Goal: Register for event/course

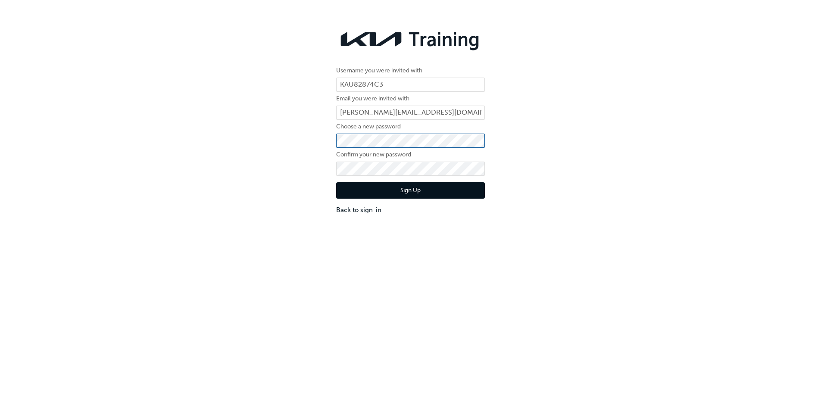
click at [324, 141] on div "Username you were invited with KAU82874C3 Email you were invited with [PERSON_N…" at bounding box center [410, 120] width 821 height 202
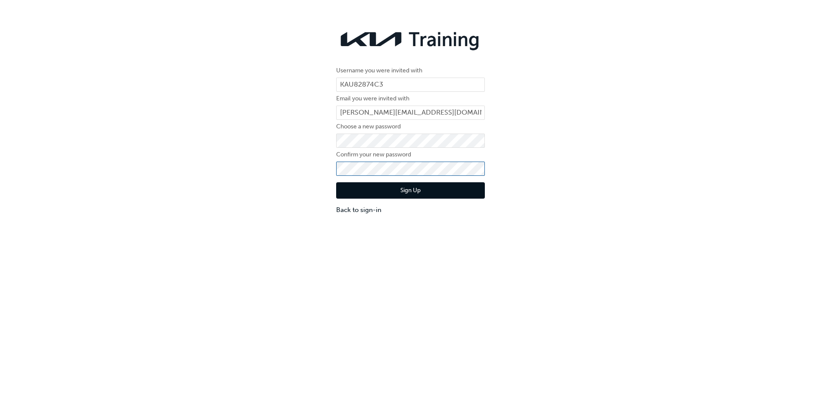
click at [326, 164] on div "Username you were invited with KAU82874C3 Email you were invited with [PERSON_N…" at bounding box center [410, 120] width 821 height 202
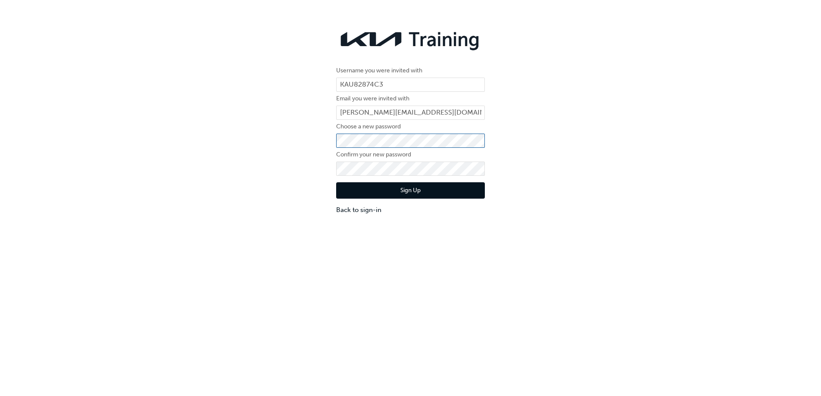
click at [328, 138] on div "Username you were invited with KAU82874C3 Email you were invited with [PERSON_N…" at bounding box center [410, 120] width 821 height 202
click at [329, 138] on div "Username you were invited with KAU82874C3 Email you were invited with [PERSON_N…" at bounding box center [410, 120] width 821 height 202
click at [294, 207] on div "Username you were invited with KAU82874C3 Email you were invited with [PERSON_N…" at bounding box center [410, 120] width 821 height 202
click at [376, 193] on button "Sign Up" at bounding box center [410, 190] width 149 height 16
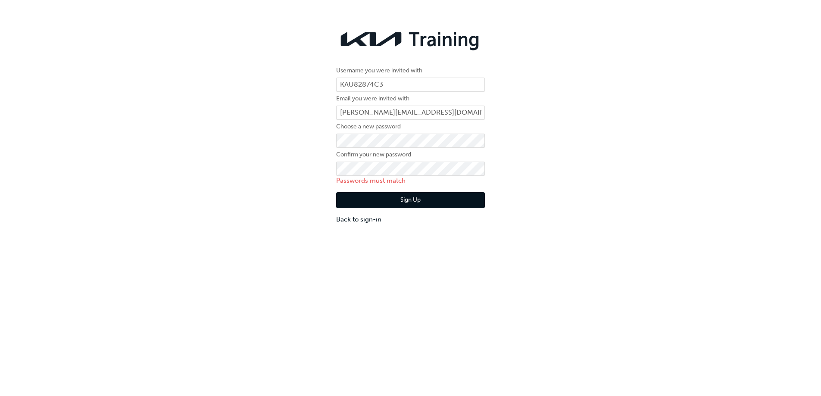
click at [387, 199] on button "Sign Up" at bounding box center [410, 200] width 149 height 16
click at [410, 201] on button "Sign Up" at bounding box center [410, 200] width 149 height 16
click at [408, 200] on button "Sign Up" at bounding box center [410, 200] width 149 height 16
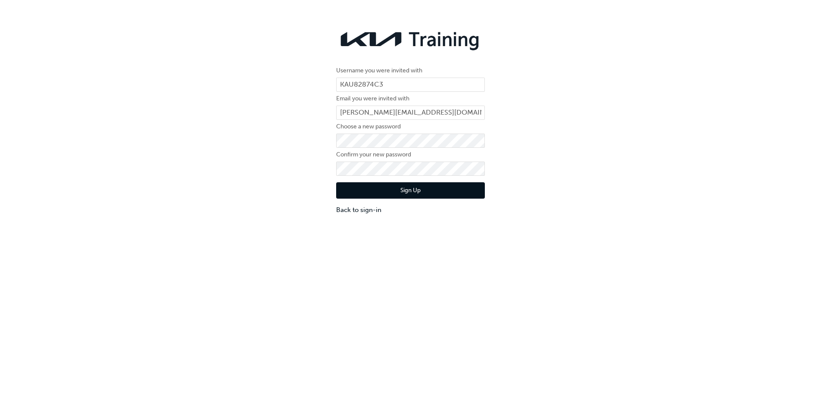
click at [360, 188] on button "Sign Up" at bounding box center [410, 190] width 149 height 16
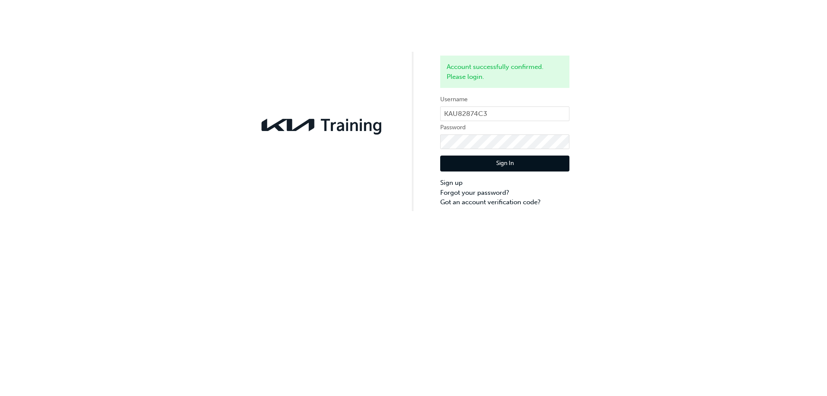
click at [517, 161] on button "Sign In" at bounding box center [504, 164] width 129 height 16
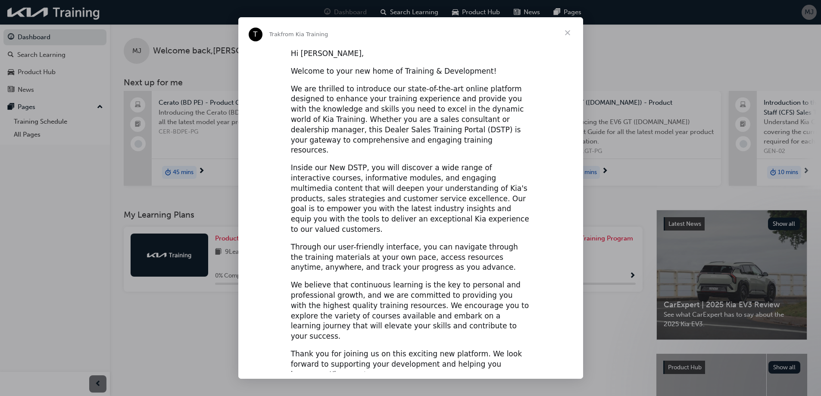
scroll to position [9, 0]
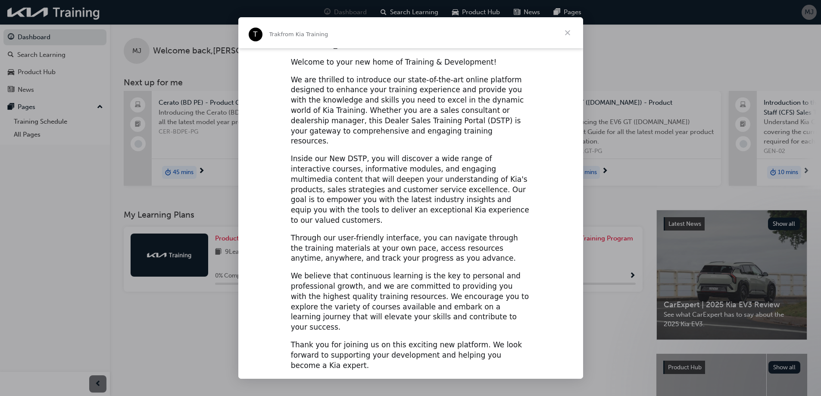
click at [567, 33] on span "Close" at bounding box center [567, 32] width 31 height 31
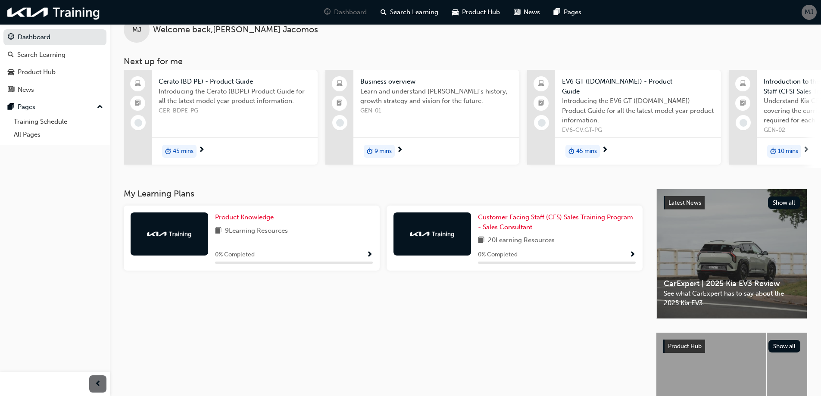
scroll to position [0, 0]
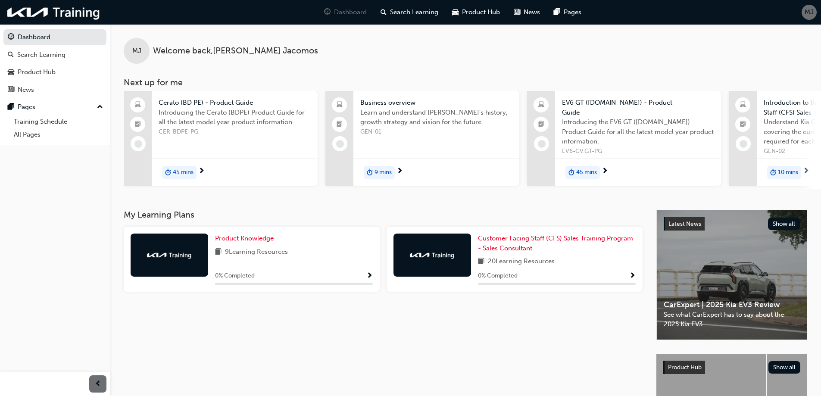
click at [806, 171] on span "next-icon" at bounding box center [806, 172] width 6 height 8
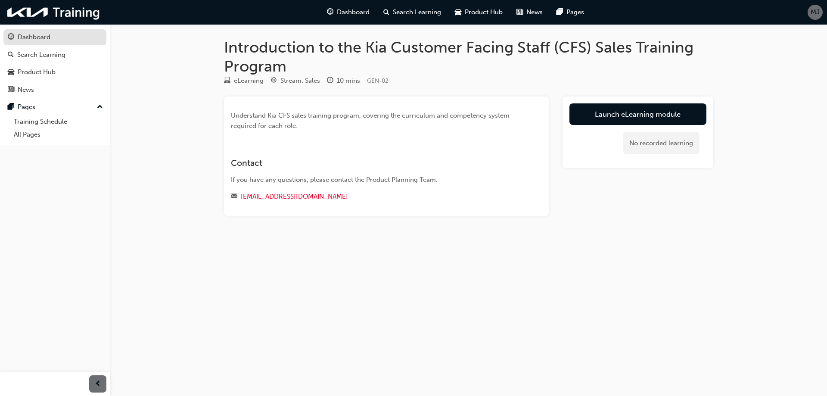
click at [31, 35] on div "Dashboard" at bounding box center [34, 37] width 33 height 10
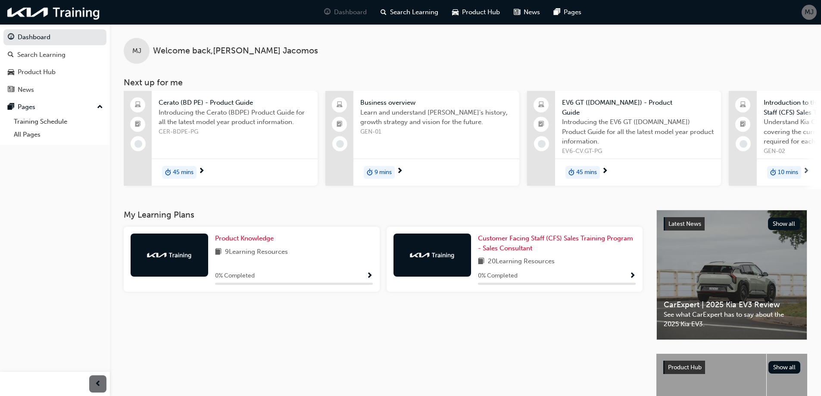
click at [389, 111] on span "Learn and understand Kia's history, growth strategy and vision for the future." at bounding box center [436, 117] width 152 height 19
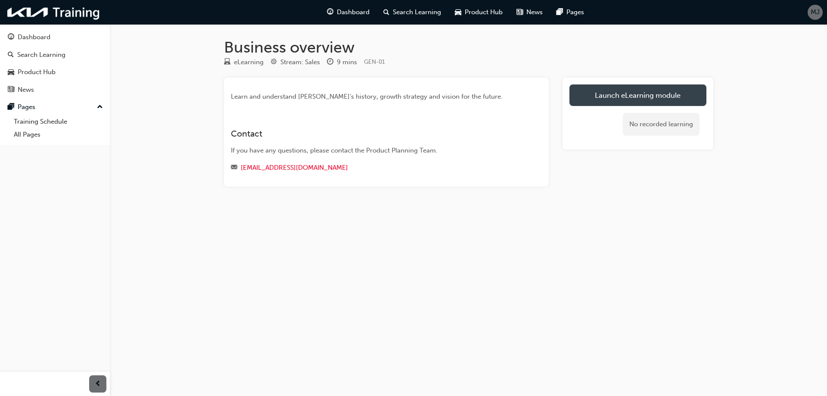
click at [639, 92] on link "Launch eLearning module" at bounding box center [638, 95] width 137 height 22
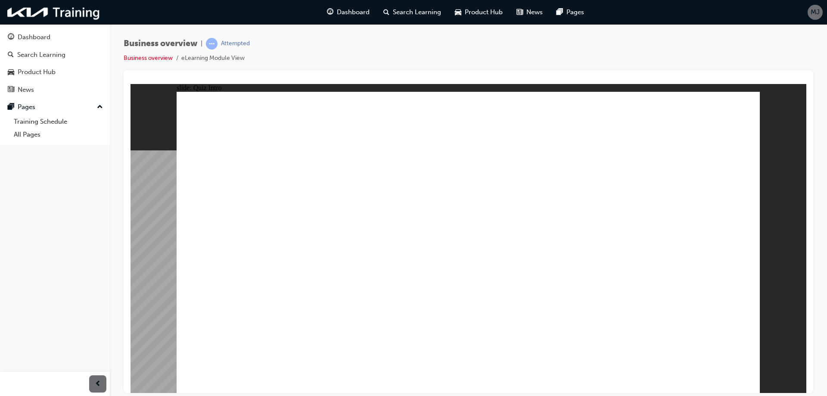
radio input "true"
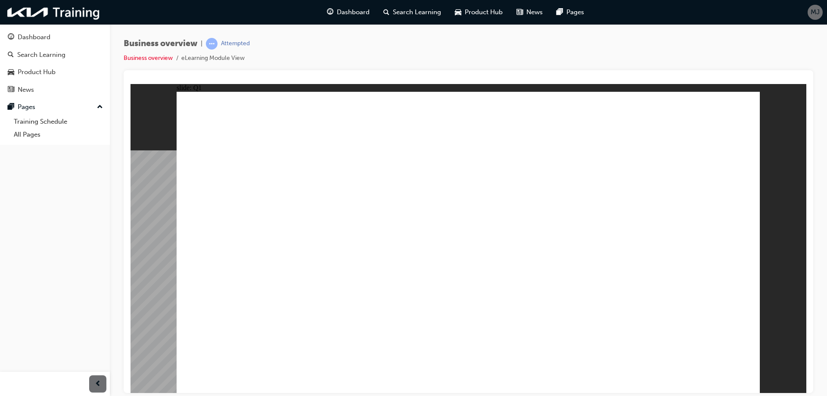
radio input "false"
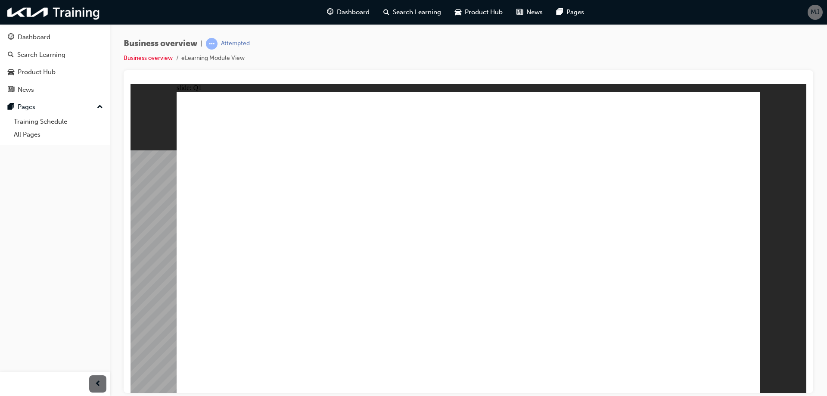
radio input "false"
radio input "true"
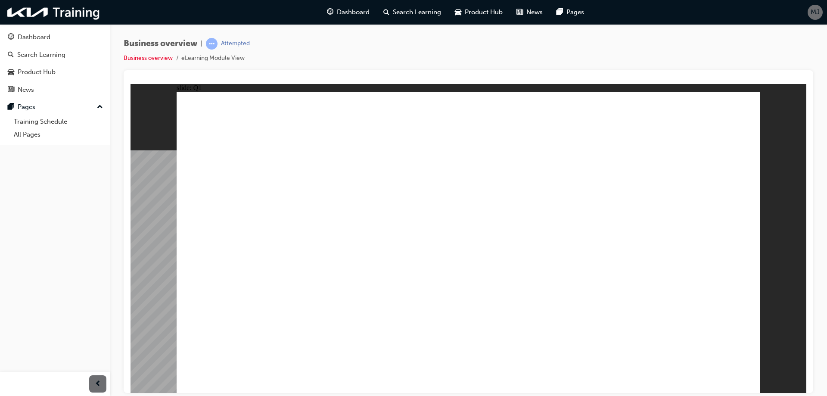
checkbox input "true"
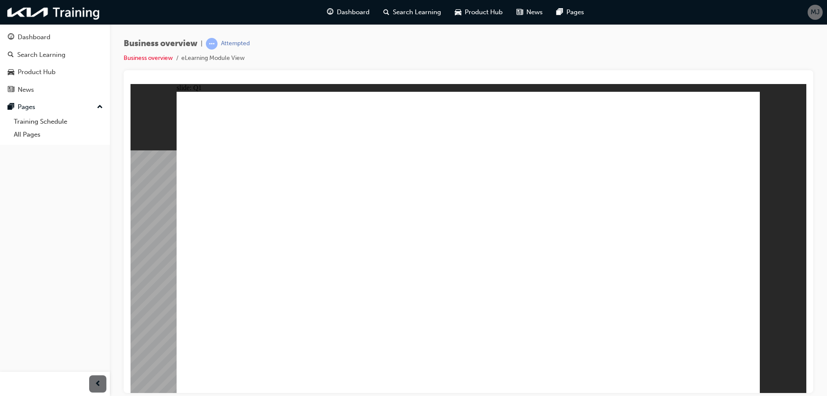
checkbox input "true"
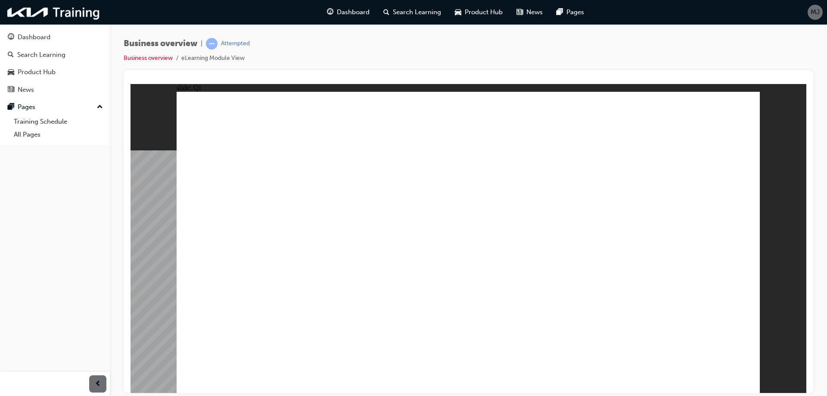
checkbox input "true"
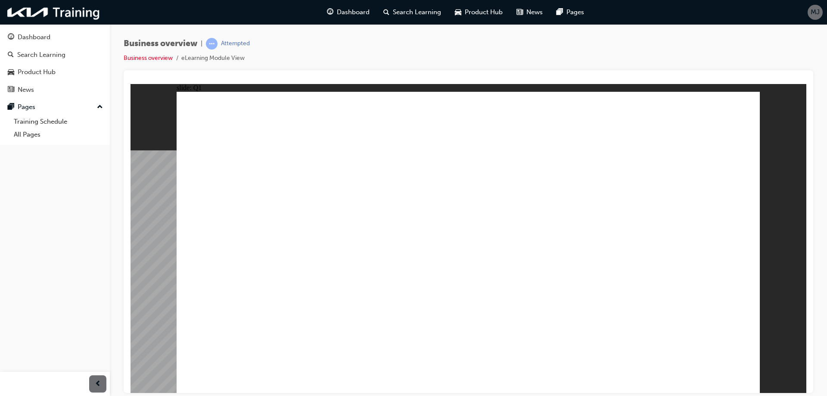
checkbox input "false"
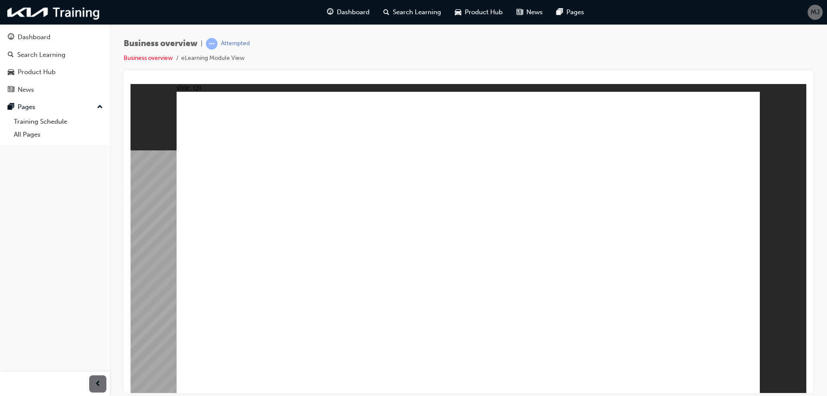
checkbox input "false"
checkbox input "true"
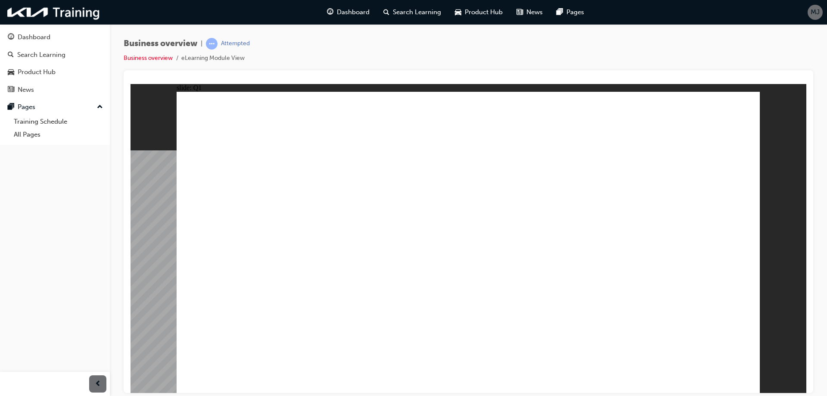
checkbox input "true"
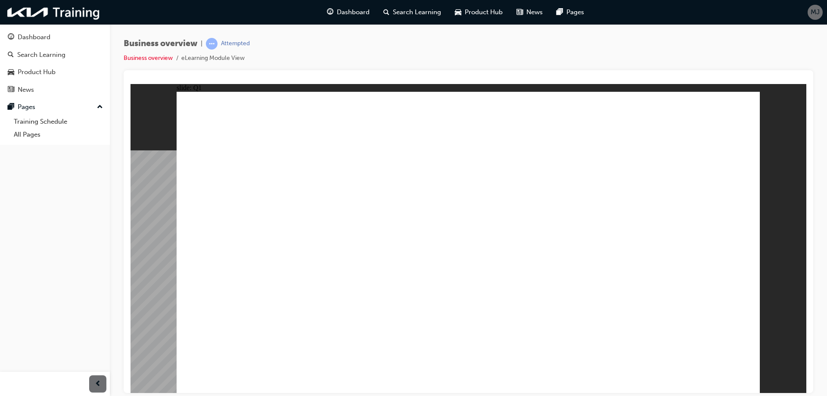
checkbox input "true"
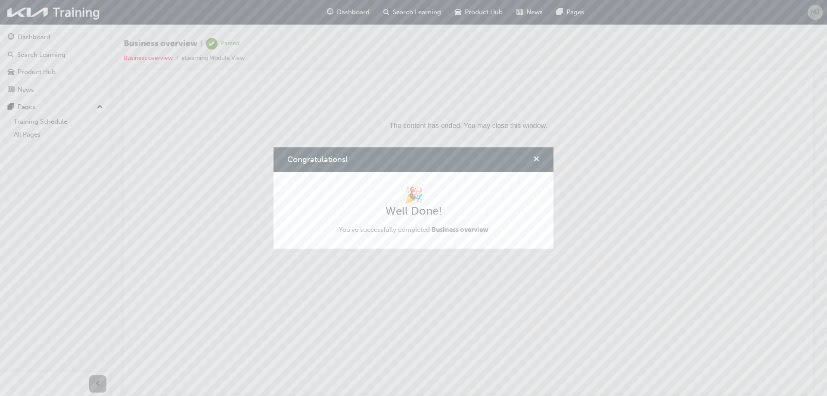
click at [536, 160] on span "cross-icon" at bounding box center [536, 160] width 6 height 8
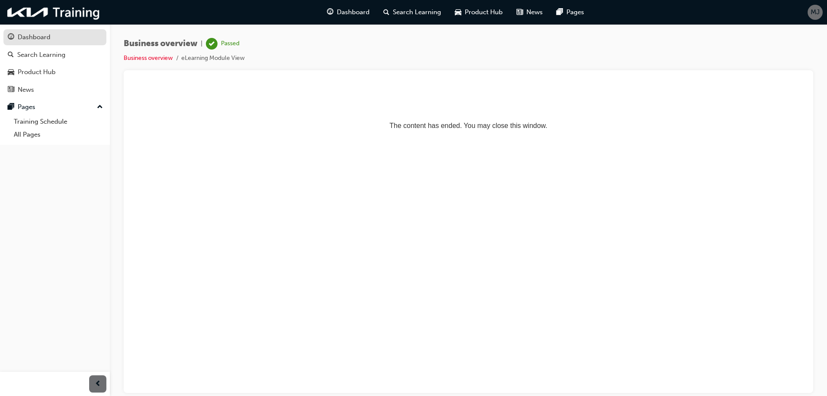
click at [40, 37] on div "Dashboard" at bounding box center [34, 37] width 33 height 10
